Goal: Task Accomplishment & Management: Manage account settings

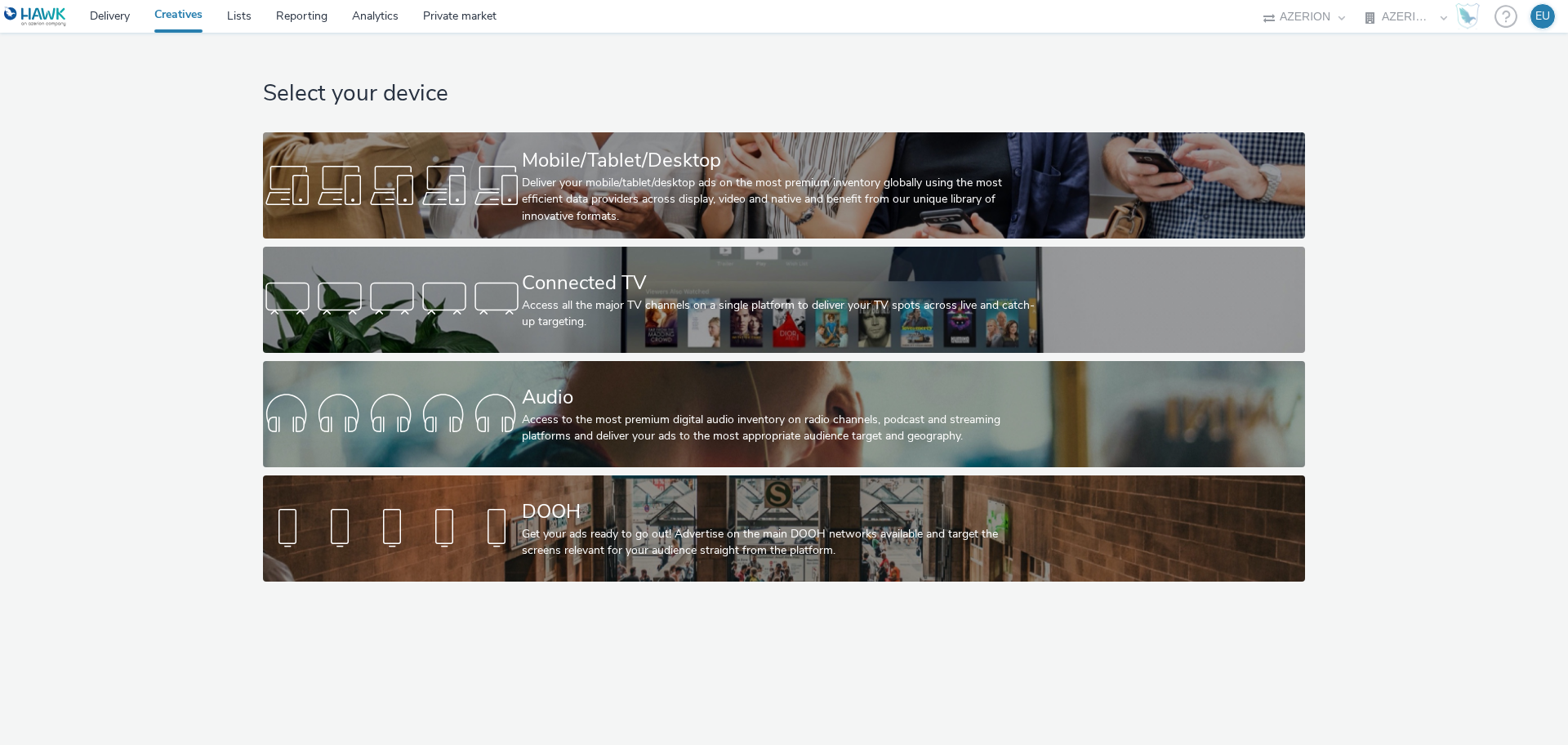
select select "c87e815b-22a1-47c7-876e-bd3135ce1a1d"
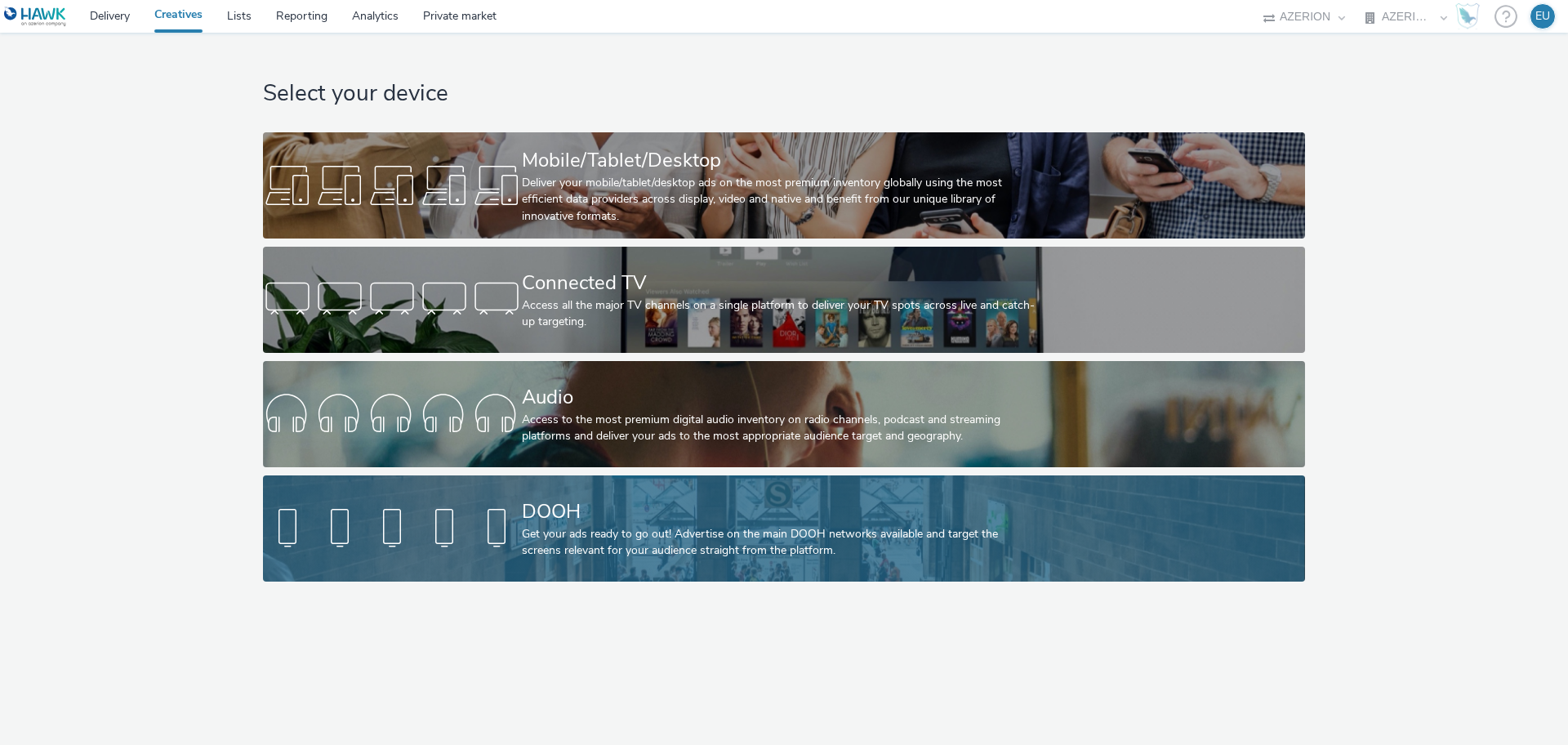
click at [687, 541] on div "Get your ads ready to go out! Advertise on the main DOOH networks available and…" at bounding box center [780, 542] width 518 height 34
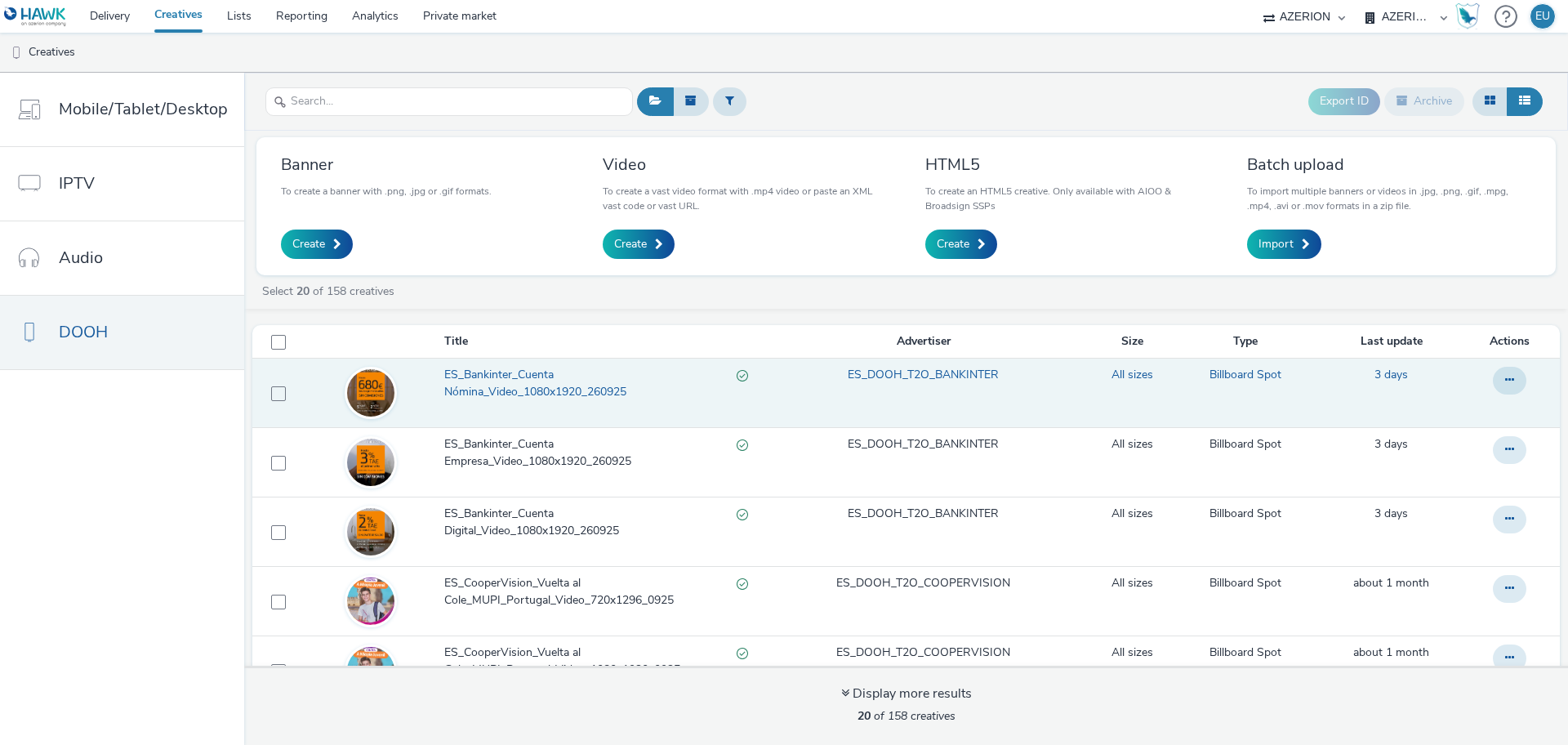
click at [511, 400] on span "ES_Bankinter_Cuenta Nómina_Video_1080x1920_260925" at bounding box center [591, 383] width 293 height 34
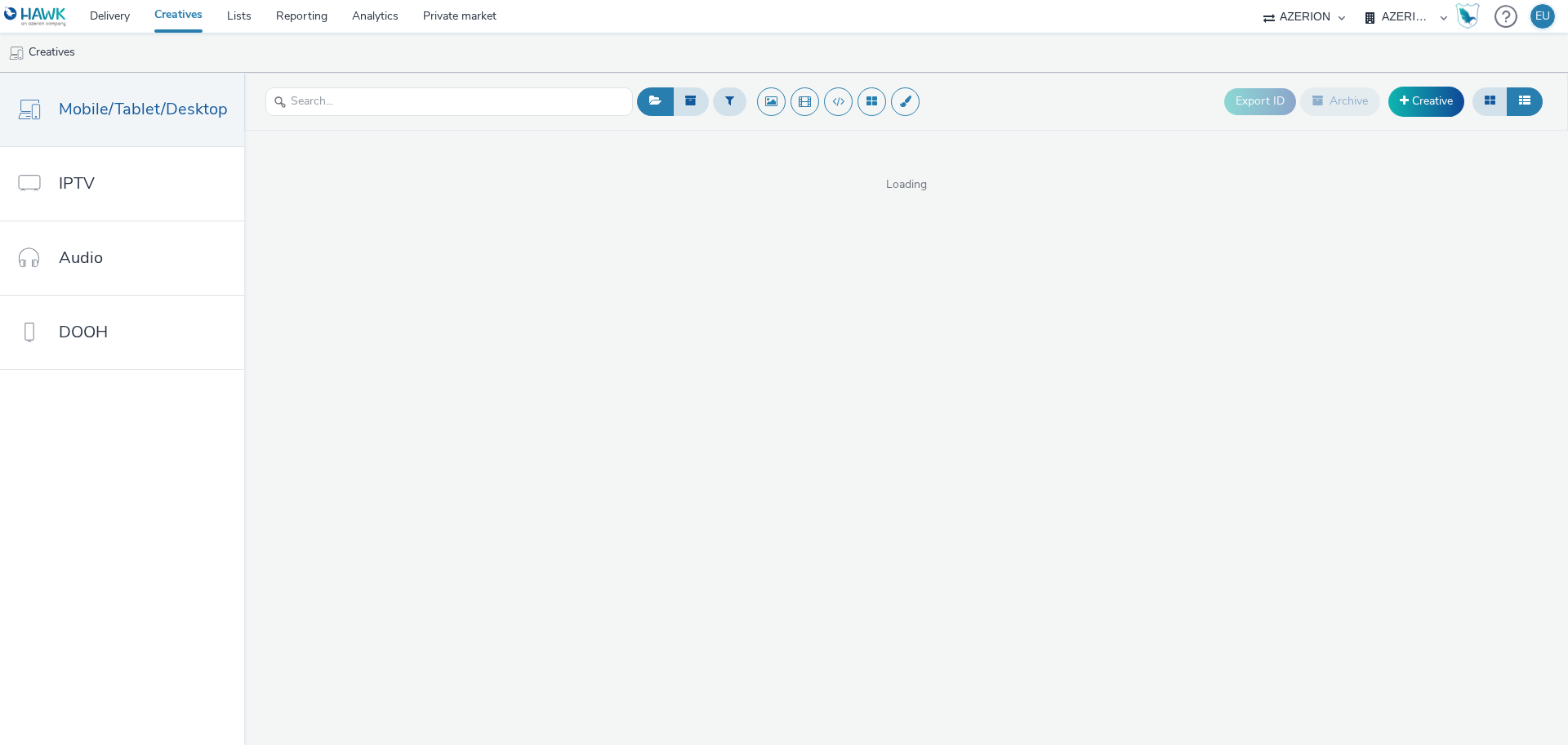
select select "c87e815b-22a1-47c7-876e-bd3135ce1a1d"
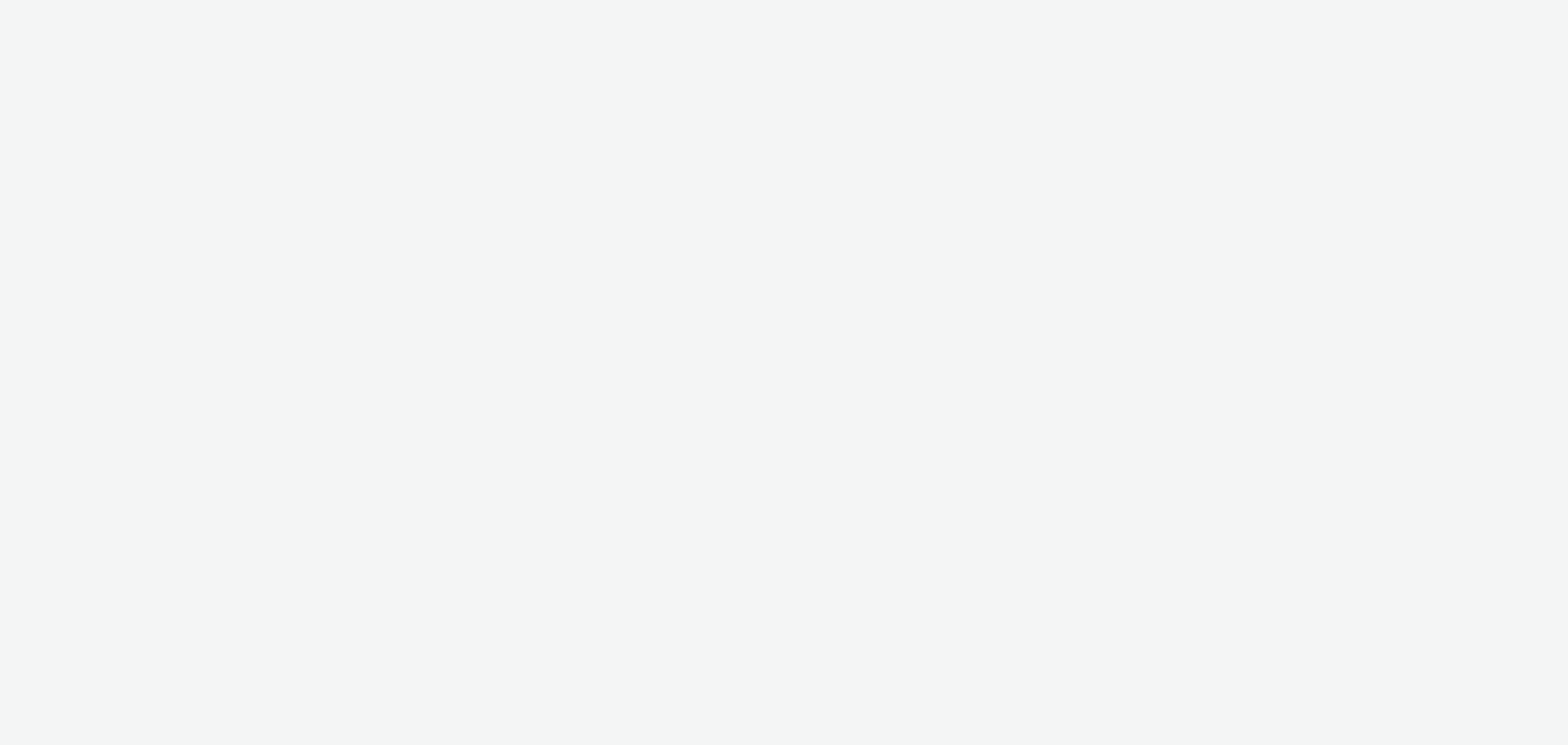
select select "c87e815b-22a1-47c7-876e-bd3135ce1a1d"
